Goal: Task Accomplishment & Management: Manage account settings

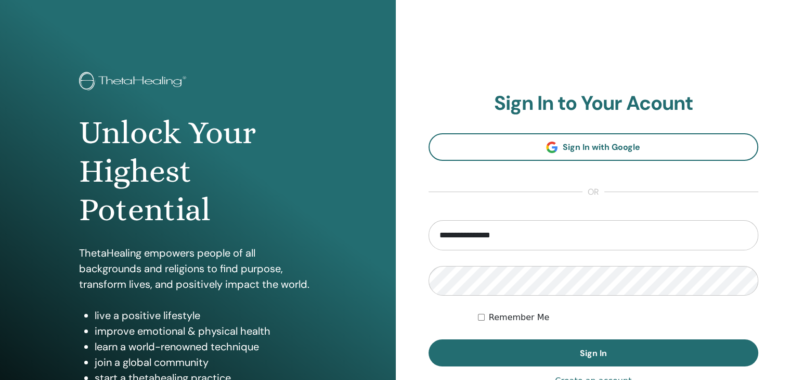
type input "**********"
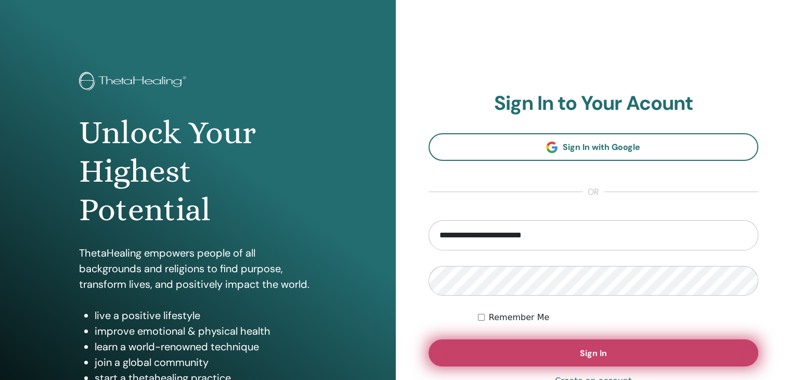
click at [570, 358] on button "Sign In" at bounding box center [593, 352] width 330 height 27
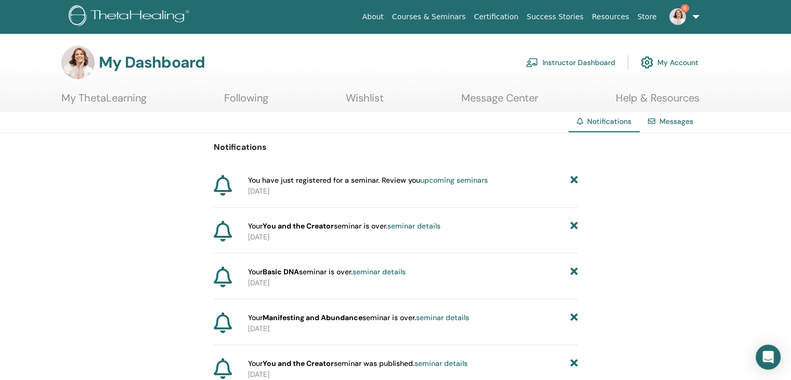
click at [365, 101] on link "Wishlist" at bounding box center [365, 102] width 38 height 20
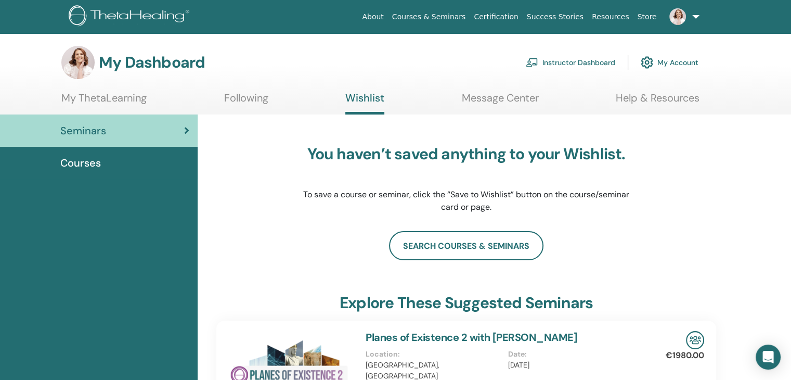
click at [84, 164] on span "Courses" at bounding box center [80, 163] width 41 height 16
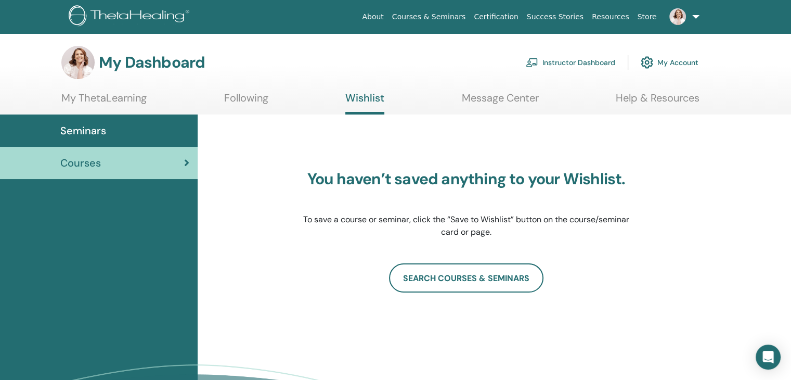
click at [551, 67] on link "Instructor Dashboard" at bounding box center [570, 62] width 89 height 23
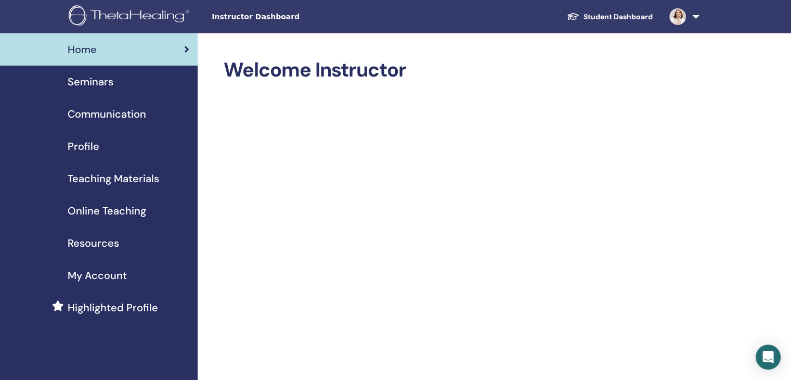
click at [112, 82] on span "Seminars" at bounding box center [91, 82] width 46 height 16
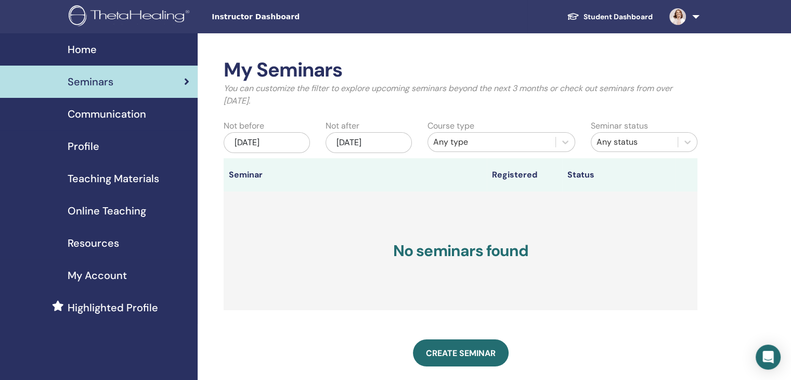
click at [92, 144] on span "Profile" at bounding box center [84, 146] width 32 height 16
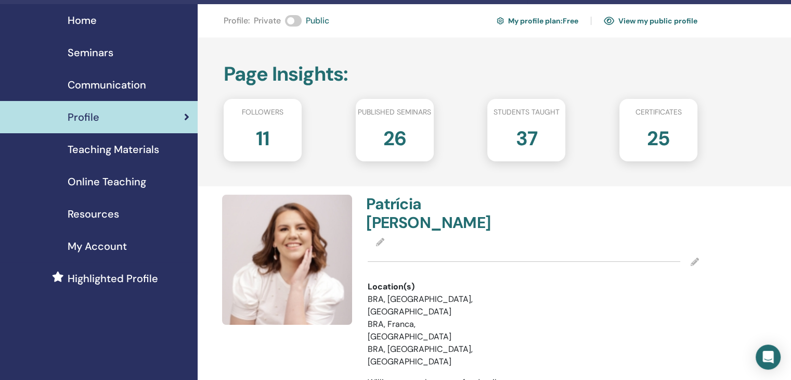
scroll to position [52, 0]
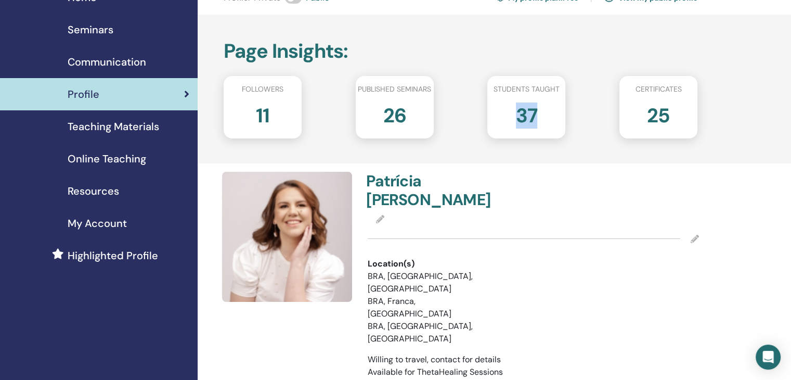
drag, startPoint x: 519, startPoint y: 112, endPoint x: 551, endPoint y: 114, distance: 31.8
click at [551, 114] on div "37" at bounding box center [526, 120] width 94 height 42
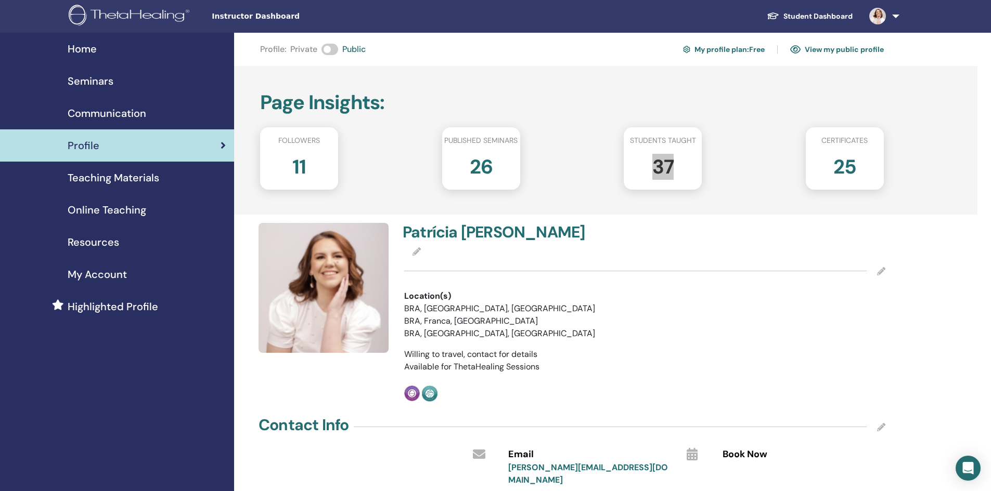
scroll to position [0, 0]
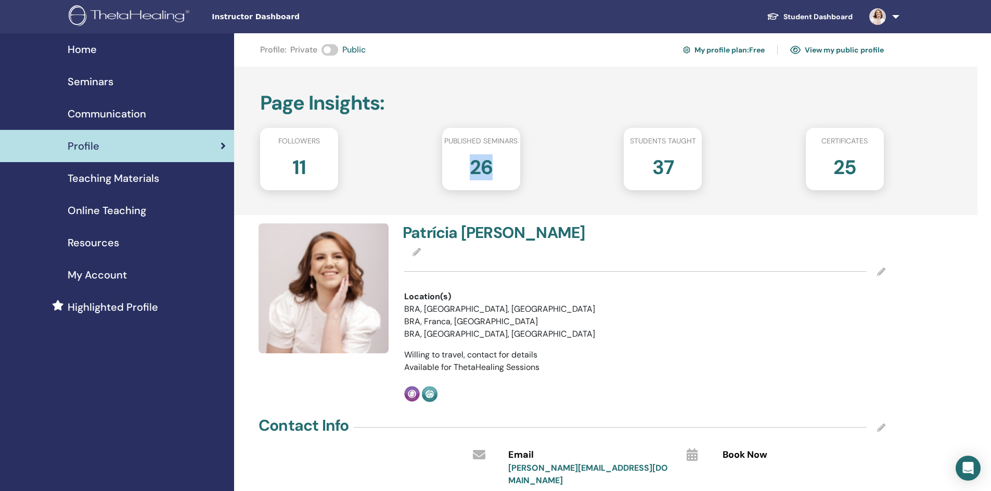
drag, startPoint x: 467, startPoint y: 162, endPoint x: 497, endPoint y: 165, distance: 29.3
click at [497, 165] on div "26" at bounding box center [481, 172] width 94 height 42
click at [498, 188] on div "26" at bounding box center [481, 172] width 94 height 42
drag, startPoint x: 653, startPoint y: 161, endPoint x: 685, endPoint y: 168, distance: 33.2
click at [685, 168] on div "37" at bounding box center [663, 172] width 94 height 42
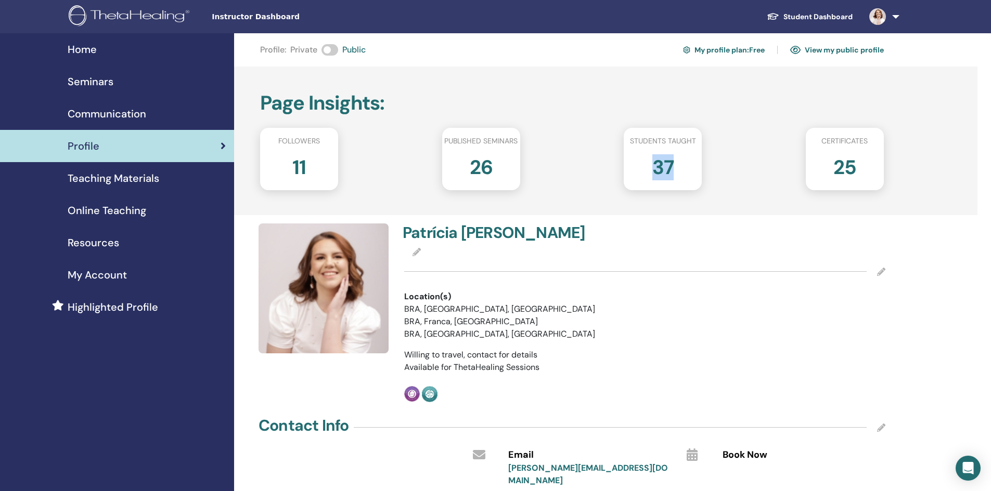
click at [685, 182] on div "37" at bounding box center [663, 172] width 94 height 42
drag, startPoint x: 834, startPoint y: 164, endPoint x: 863, endPoint y: 167, distance: 29.3
click at [790, 167] on div "25" at bounding box center [845, 172] width 94 height 42
